Goal: Task Accomplishment & Management: Use online tool/utility

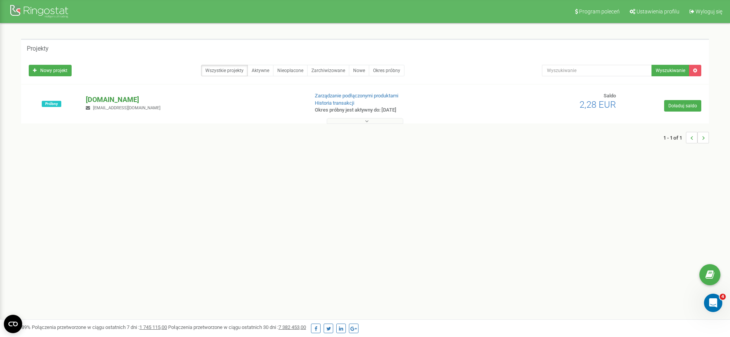
click at [98, 99] on p "[DOMAIN_NAME]" at bounding box center [194, 100] width 216 height 10
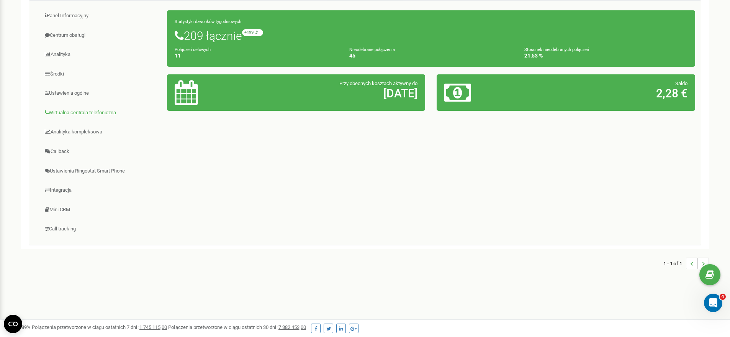
scroll to position [109, 0]
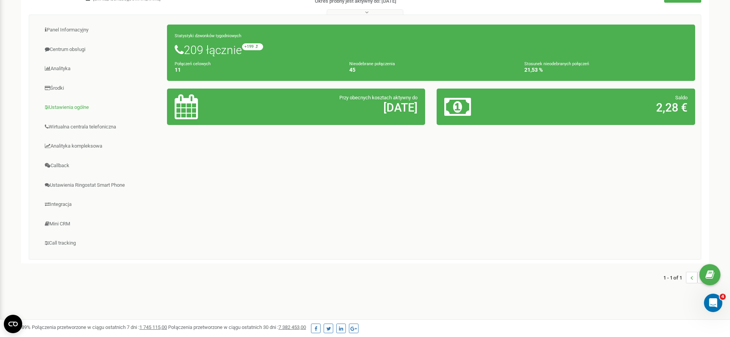
click at [84, 106] on link "Ustawienia ogólne" at bounding box center [101, 107] width 132 height 19
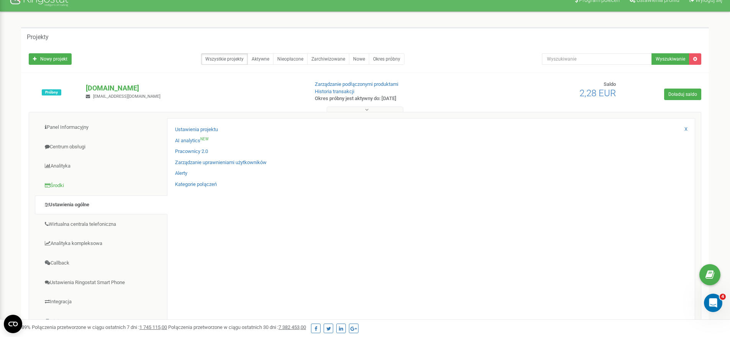
scroll to position [25, 0]
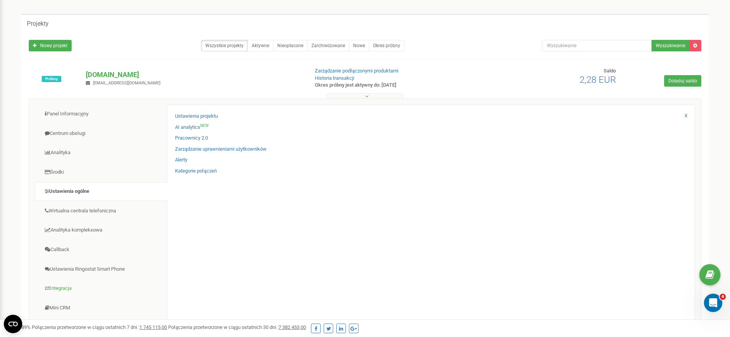
click at [71, 284] on link "Integracja" at bounding box center [101, 288] width 132 height 19
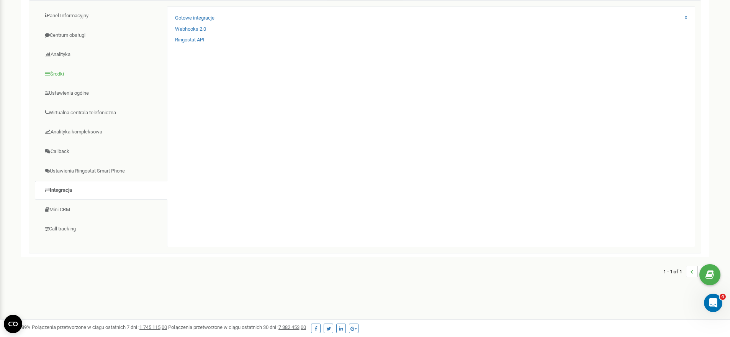
scroll to position [0, 0]
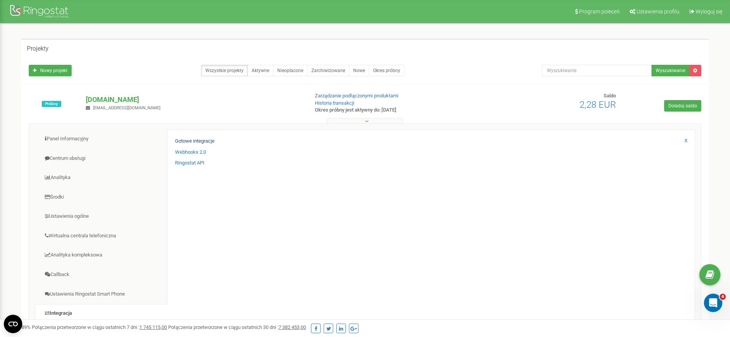
click at [206, 140] on link "Gotowe integracje" at bounding box center [194, 140] width 39 height 7
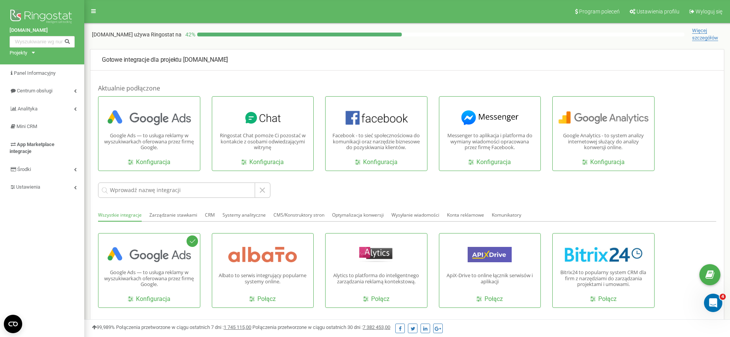
scroll to position [6, 0]
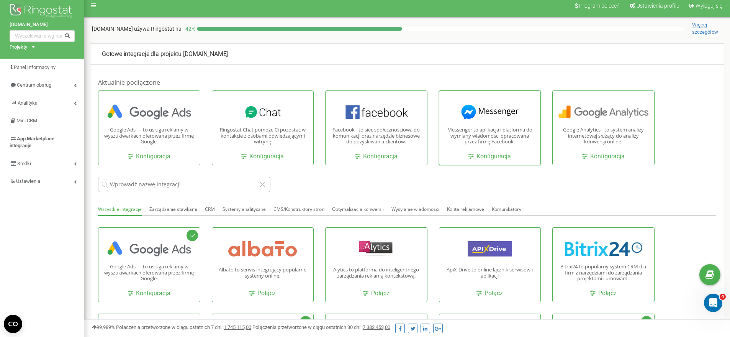
click at [499, 155] on link "Konfiguracja" at bounding box center [489, 156] width 42 height 9
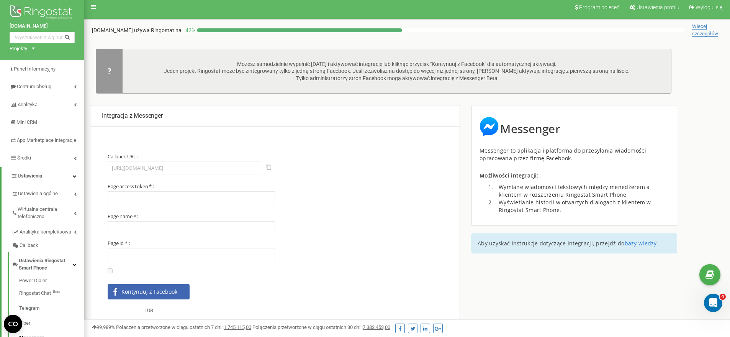
scroll to position [47, 0]
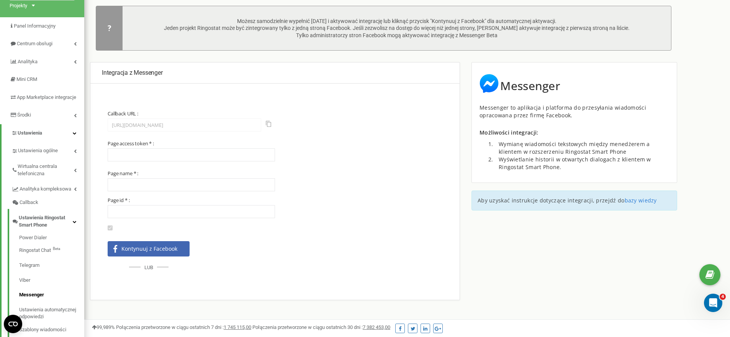
type input "EAAD0v4aXCXwBPdBAhgPox50R1jkZA6TwoIhmjfbJ7bWkz9saHR7l0FYRbzOwLLZC3eSoZAYQhxqA5P…"
type input "Chicken King Family"
type input "1892785144283398"
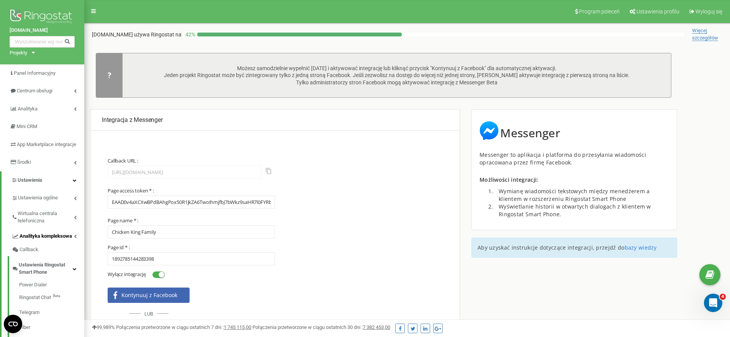
scroll to position [131, 0]
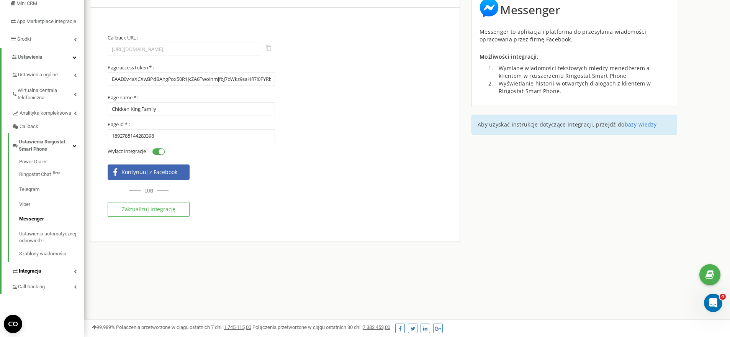
click at [45, 263] on link "Integracja" at bounding box center [47, 270] width 73 height 16
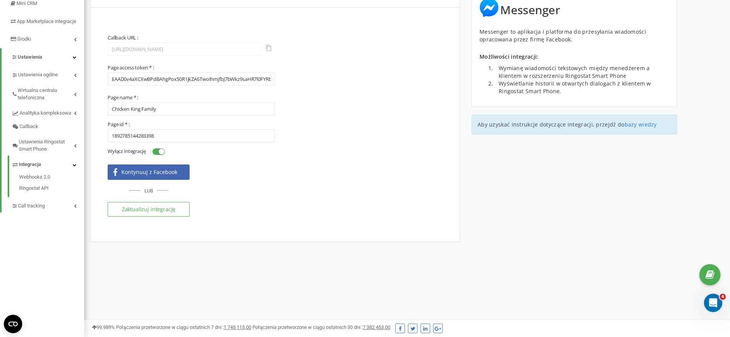
click at [42, 156] on link "Integracja" at bounding box center [47, 163] width 73 height 16
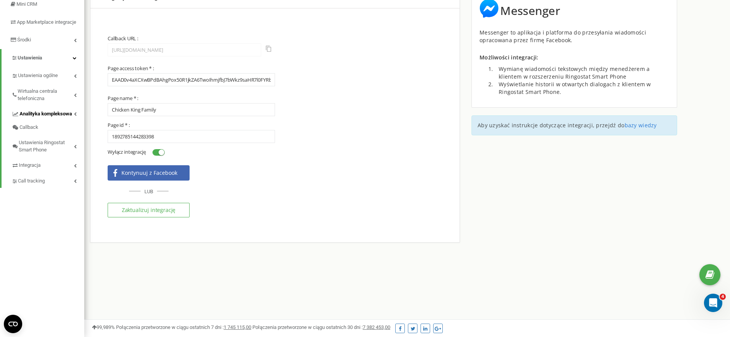
scroll to position [89, 0]
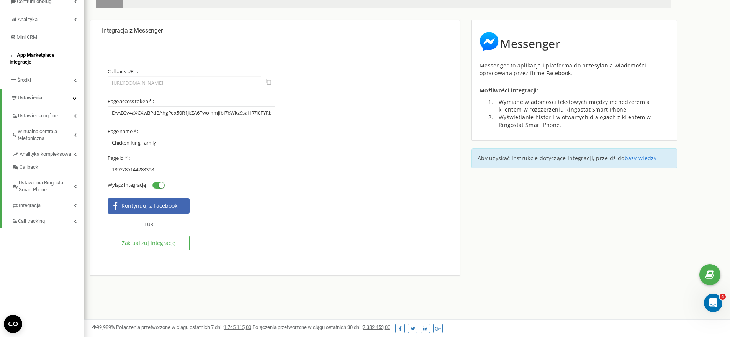
click at [38, 53] on span "App Marketplace integracje" at bounding box center [32, 58] width 45 height 13
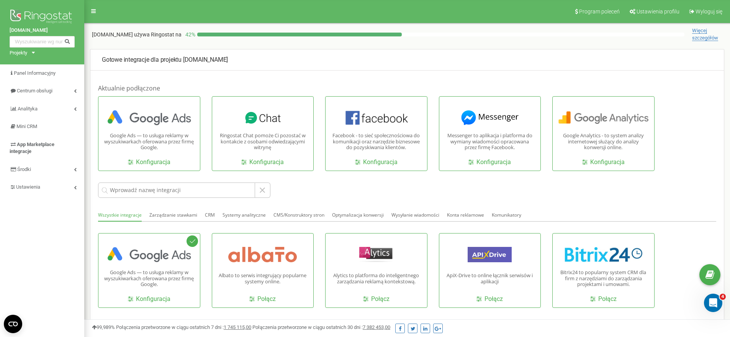
scroll to position [2, 0]
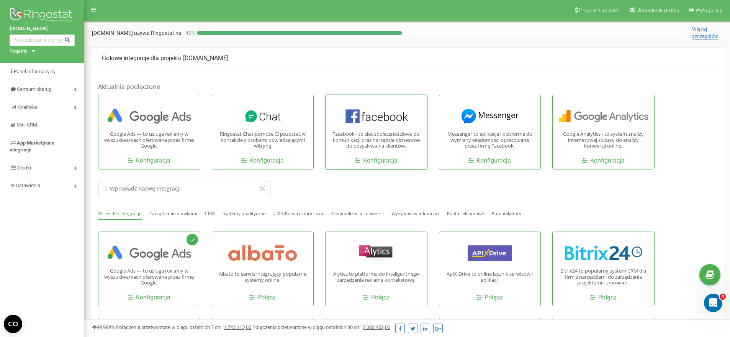
click at [382, 160] on link "Konfiguracja" at bounding box center [376, 160] width 42 height 9
